Goal: Find specific page/section: Find specific page/section

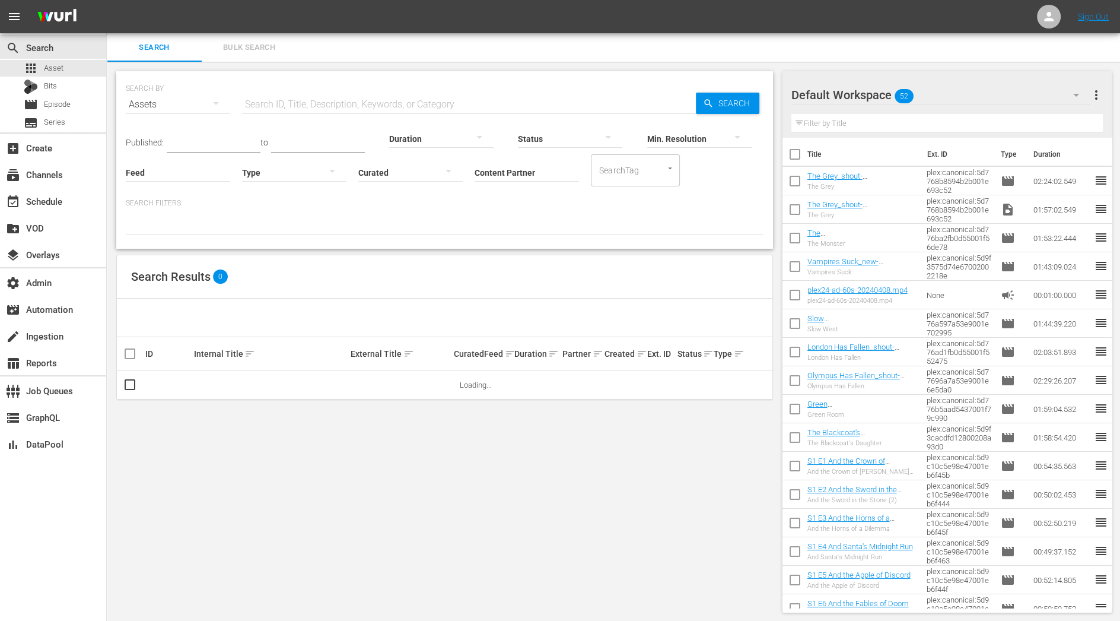
click at [514, 168] on input "Content Partner" at bounding box center [527, 173] width 104 height 43
click at [516, 209] on div "Bundesliga (480)" at bounding box center [571, 205] width 174 height 28
type input "Bundesliga (480)"
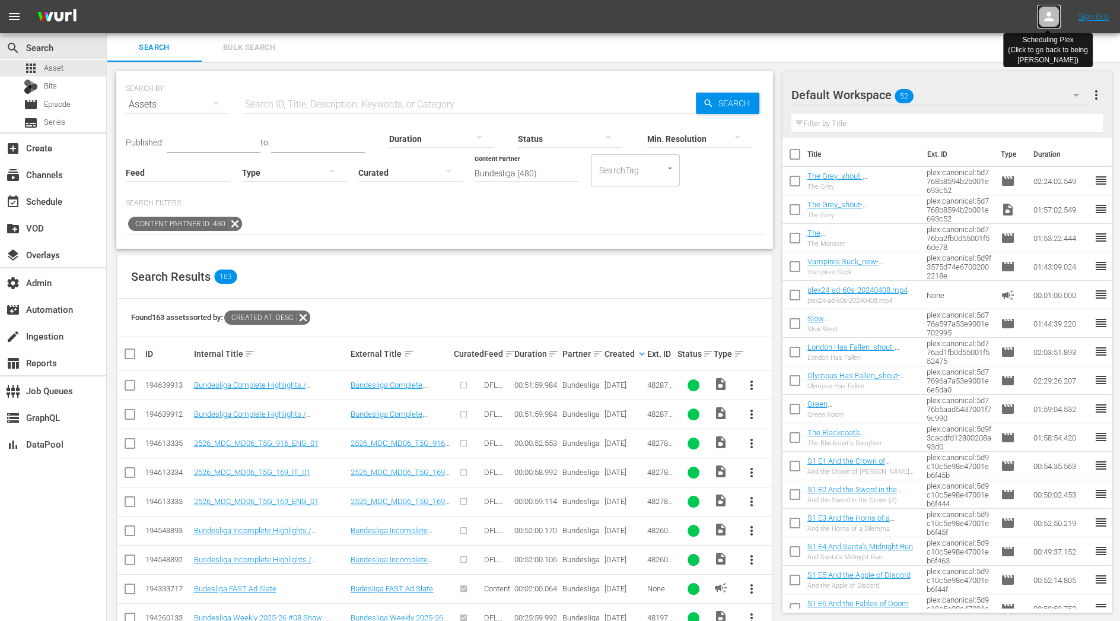
click at [1052, 11] on icon at bounding box center [1049, 16] width 14 height 14
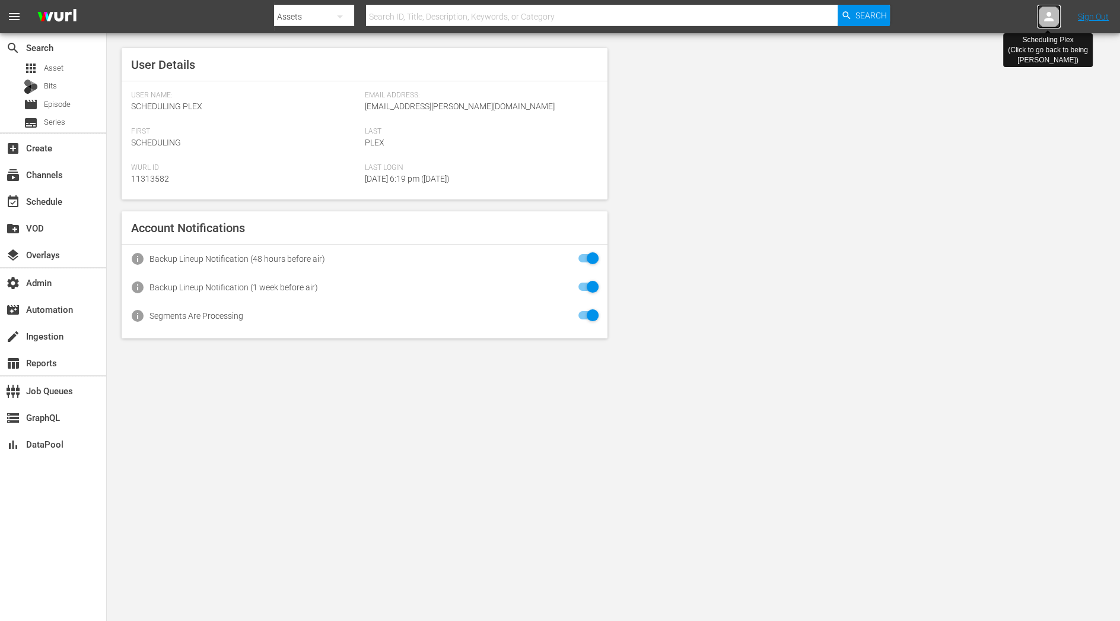
click at [1048, 11] on icon at bounding box center [1049, 16] width 14 height 14
